Goal: Task Accomplishment & Management: Use online tool/utility

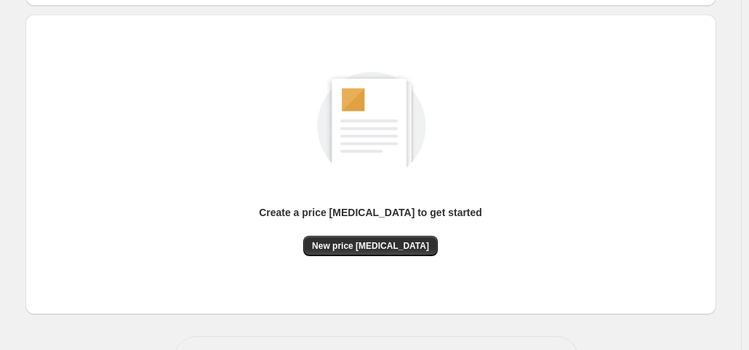
scroll to position [194, 0]
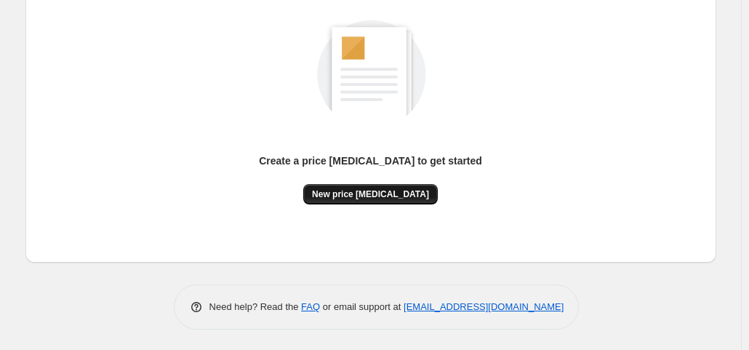
click at [365, 189] on span "New price [MEDICAL_DATA]" at bounding box center [370, 194] width 117 height 12
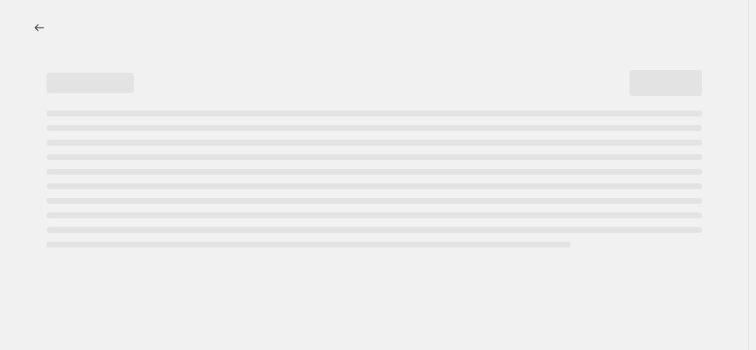
select select "percentage"
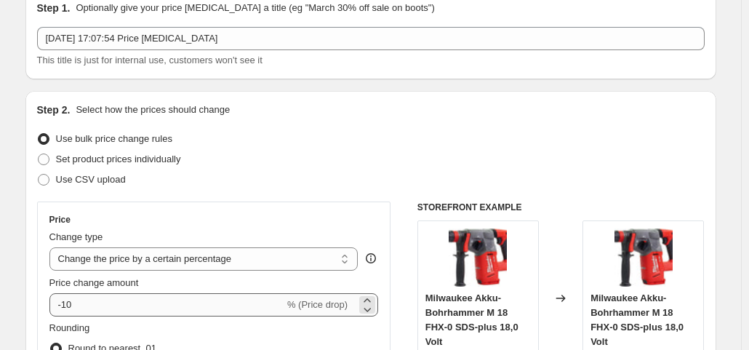
scroll to position [145, 0]
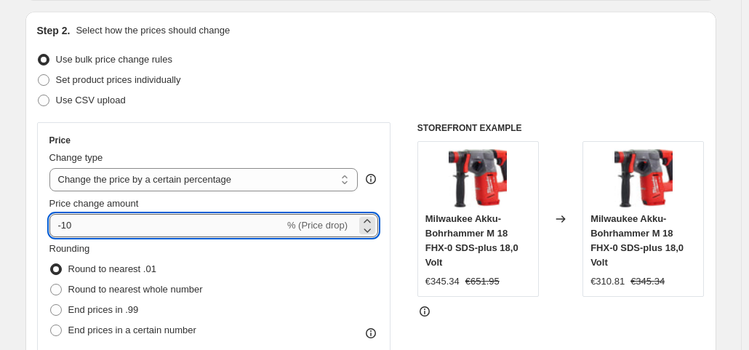
click at [185, 231] on input "-10" at bounding box center [166, 225] width 235 height 23
type input "-1"
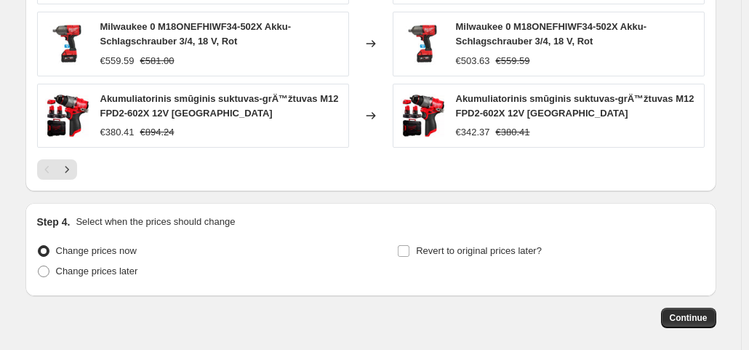
scroll to position [1123, 0]
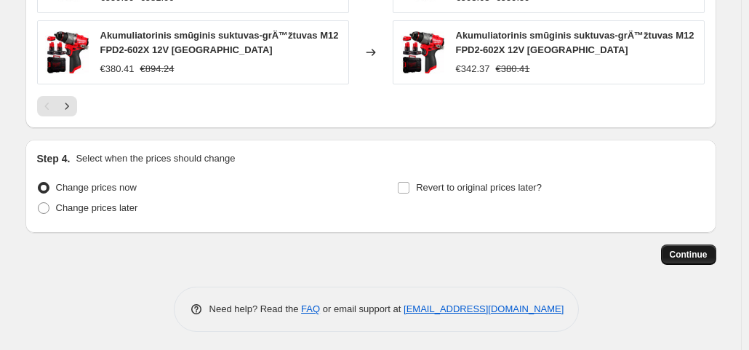
type input "-35"
click at [686, 244] on button "Continue" at bounding box center [688, 254] width 55 height 20
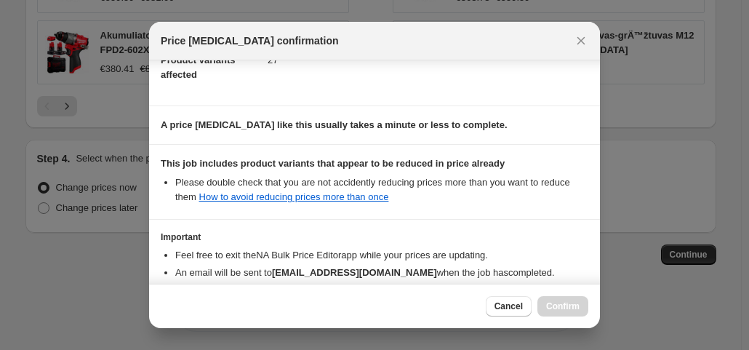
scroll to position [260, 0]
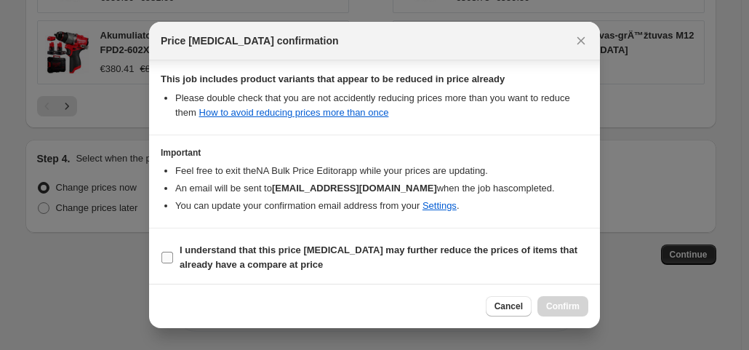
click at [171, 259] on input "I understand that this price [MEDICAL_DATA] may further reduce the prices of it…" at bounding box center [167, 258] width 12 height 12
checkbox input "true"
click at [567, 296] on button "Confirm" at bounding box center [562, 306] width 51 height 20
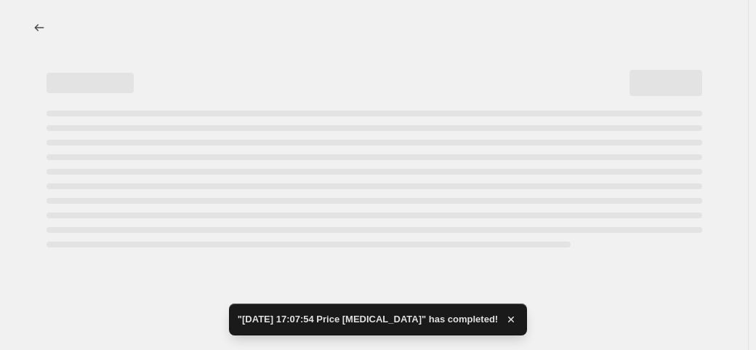
select select "percentage"
